Goal: Information Seeking & Learning: Learn about a topic

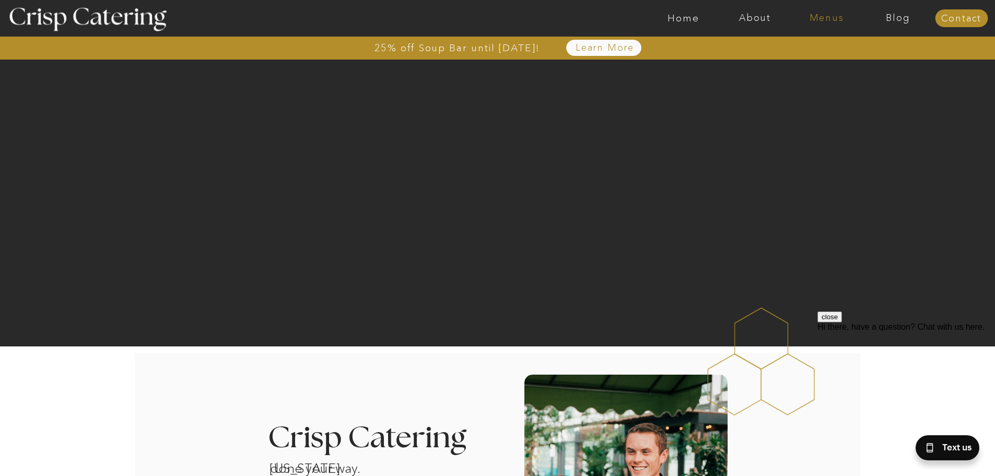
click at [829, 17] on nav "Menus" at bounding box center [827, 18] width 72 height 10
click at [806, 49] on nav "Summer (Mar-Aug)" at bounding box center [829, 47] width 93 height 10
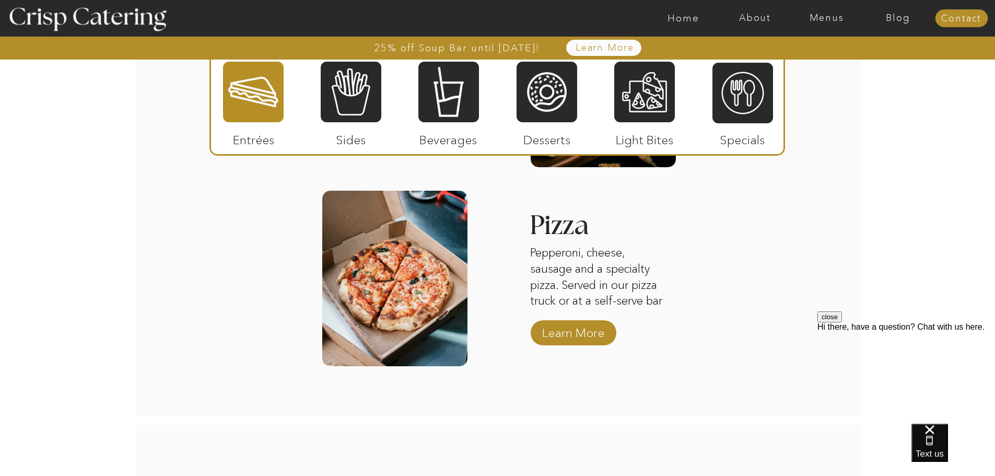
scroll to position [1410, 0]
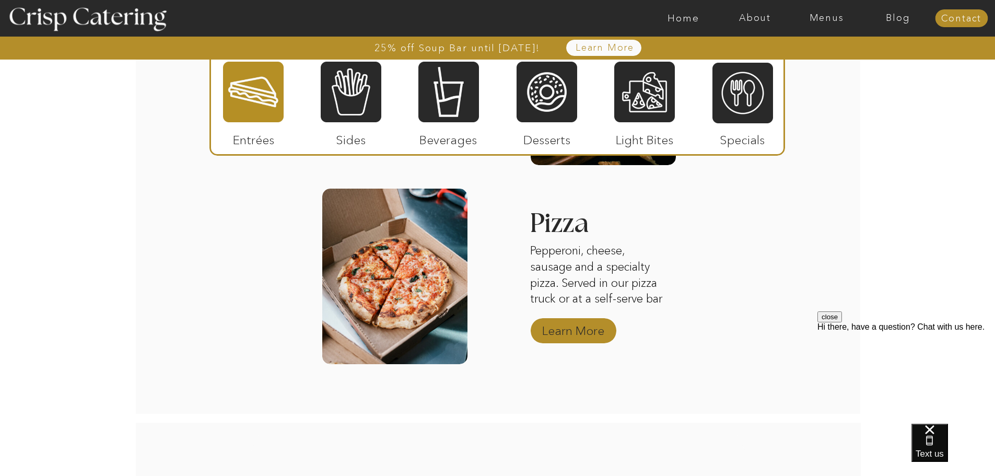
click at [570, 329] on p "Learn More" at bounding box center [572, 328] width 69 height 30
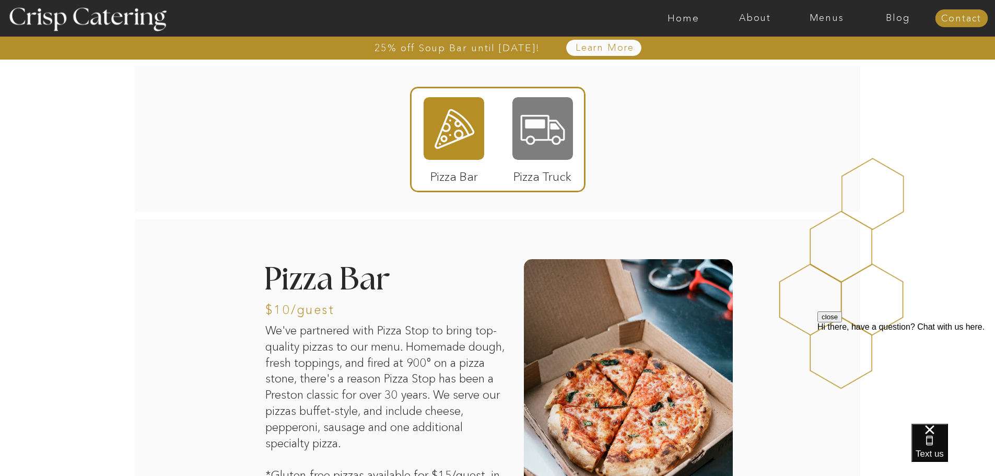
click at [546, 140] on div at bounding box center [542, 128] width 61 height 63
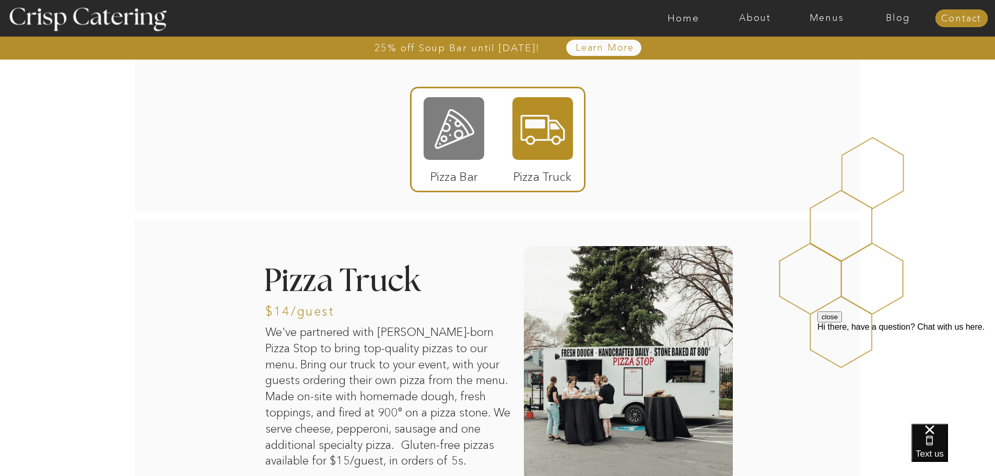
click at [456, 136] on div at bounding box center [453, 128] width 61 height 63
